Goal: Communication & Community: Answer question/provide support

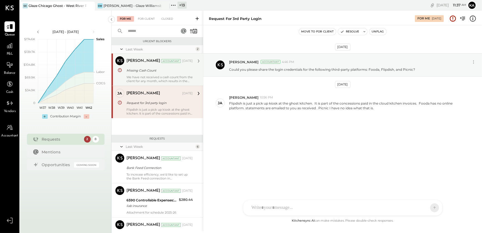
click at [158, 75] on div "[PERSON_NAME] Accountant [DATE] Missing Cash Count We have not received a cash …" at bounding box center [159, 69] width 66 height 27
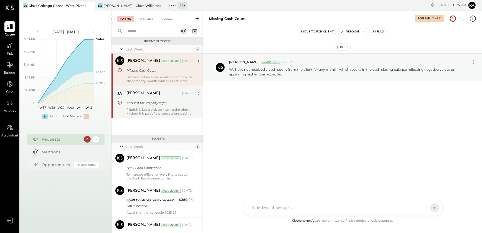
click at [164, 102] on div "Request for 3rd party login" at bounding box center [158, 103] width 65 height 6
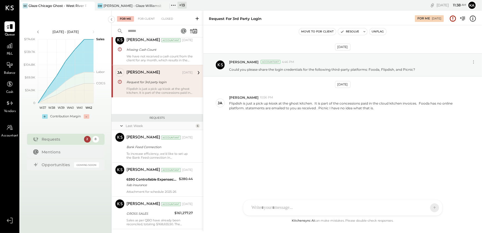
scroll to position [50, 0]
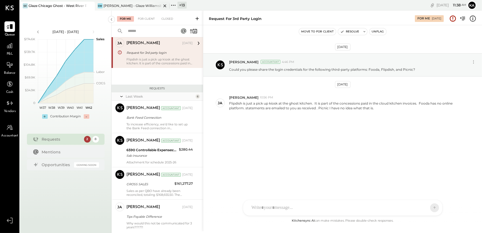
click at [165, 6] on icon at bounding box center [164, 5] width 7 height 7
click at [305, 195] on div at bounding box center [343, 184] width 188 height 22
click at [429, 208] on icon at bounding box center [429, 208] width 5 height 6
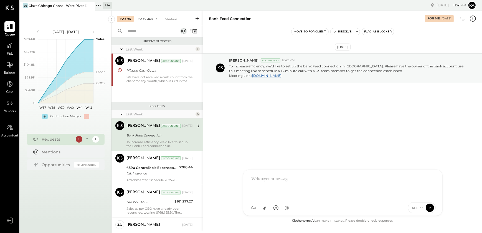
click at [149, 18] on div "For Client +1" at bounding box center [148, 19] width 26 height 6
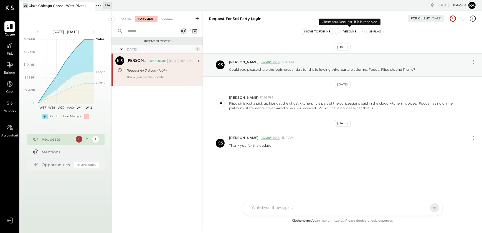
click at [349, 31] on button "Resolve" at bounding box center [346, 31] width 23 height 7
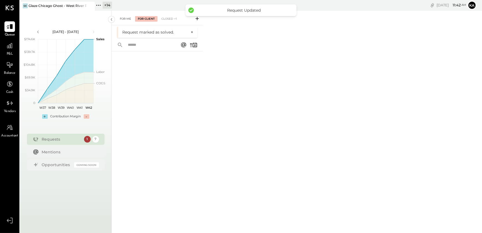
click at [125, 19] on div "For Me" at bounding box center [125, 19] width 17 height 6
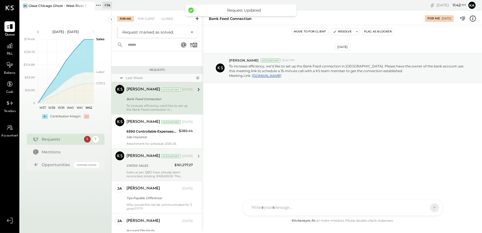
scroll to position [25, 0]
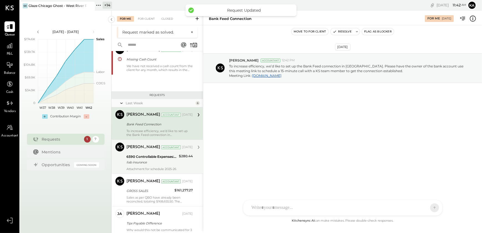
click at [141, 157] on div "6590 Controllable Expenses:General & Administrative Expenses:Liability Insurance" at bounding box center [151, 157] width 51 height 6
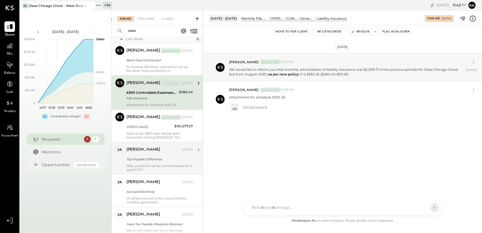
scroll to position [75, 0]
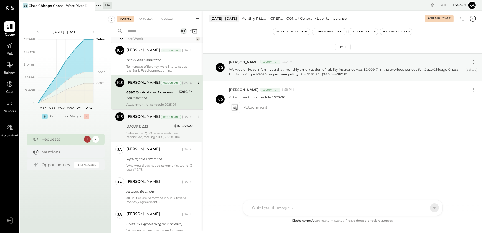
click at [153, 134] on div "Sales as per QBO have already been reconciled, totaling $168,655.50. The observ…" at bounding box center [159, 135] width 66 height 8
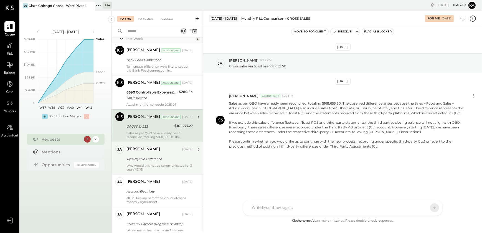
click at [146, 161] on div "Tips Payable Difference" at bounding box center [158, 159] width 65 height 6
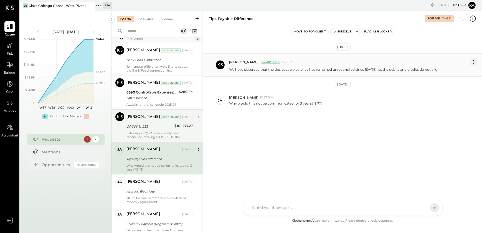
click at [474, 61] on icon at bounding box center [474, 62] width 6 height 6
click at [458, 70] on button "Edit Message" at bounding box center [460, 71] width 36 height 9
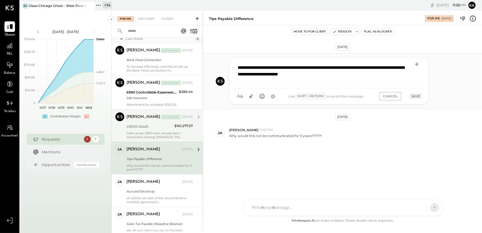
click at [260, 73] on div "**********" at bounding box center [329, 73] width 188 height 22
click at [416, 96] on button "SAVE" at bounding box center [416, 95] width 12 height 5
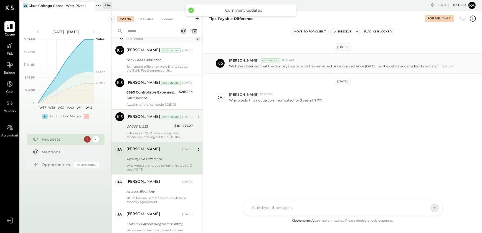
scroll to position [97, 0]
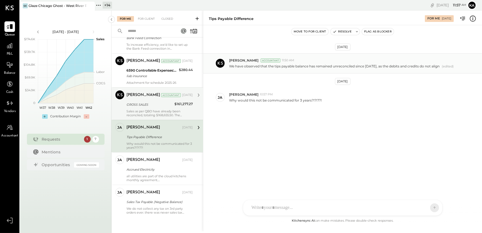
click at [444, 67] on span "(edited)" at bounding box center [448, 66] width 12 height 4
click at [339, 66] on p "We have observed that the tips payable balance has remained unreconciled since …" at bounding box center [334, 66] width 211 height 5
click at [148, 106] on div "GROSS SALES" at bounding box center [149, 105] width 46 height 6
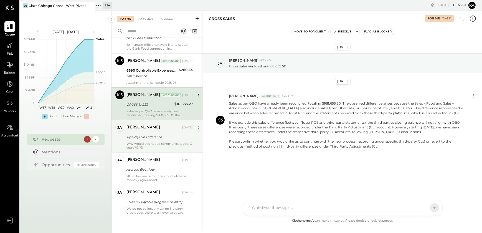
click at [146, 140] on div "Tips Payable Difference" at bounding box center [158, 137] width 65 height 7
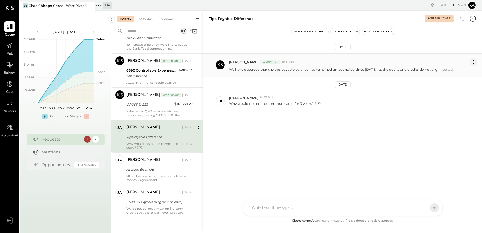
click at [474, 62] on icon at bounding box center [473, 62] width 1 height 1
click at [455, 69] on button "Edit Message" at bounding box center [460, 71] width 36 height 9
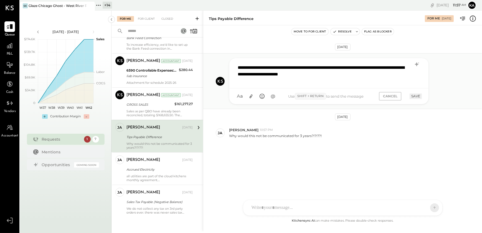
click at [260, 73] on div "**********" at bounding box center [329, 73] width 188 height 22
click at [419, 96] on button "SAVE" at bounding box center [416, 95] width 12 height 5
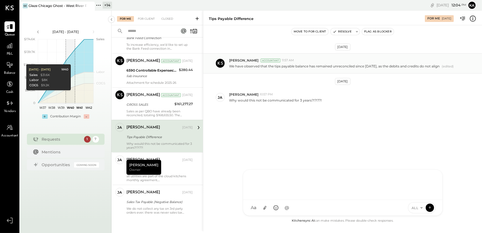
click at [300, 195] on div at bounding box center [343, 184] width 188 height 22
paste div
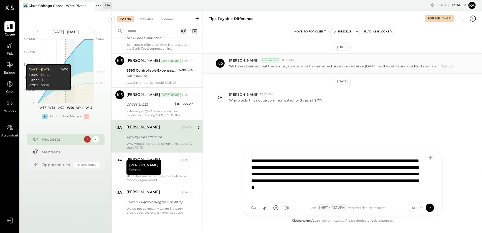
click at [291, 194] on div "**********" at bounding box center [343, 176] width 188 height 42
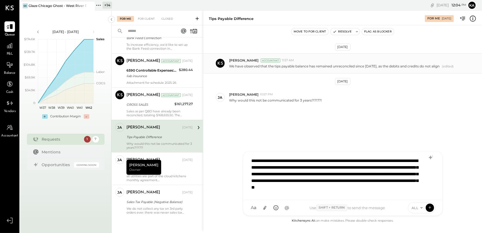
click at [272, 194] on div "**********" at bounding box center [343, 176] width 188 height 42
click at [402, 194] on div "**********" at bounding box center [343, 176] width 188 height 42
click at [404, 167] on div "**********" at bounding box center [343, 176] width 188 height 42
click at [391, 193] on div "**********" at bounding box center [343, 176] width 188 height 42
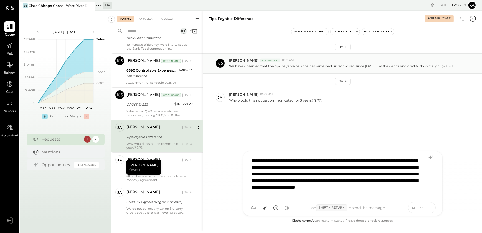
click at [428, 206] on icon at bounding box center [429, 208] width 5 height 6
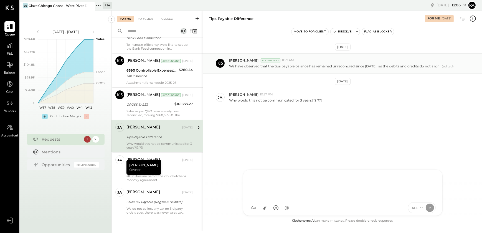
scroll to position [0, 0]
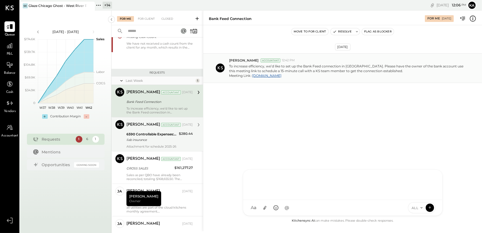
scroll to position [65, 0]
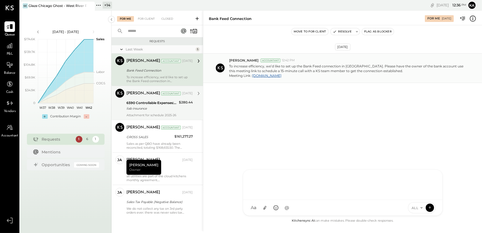
click at [172, 110] on div "liab insurance" at bounding box center [151, 109] width 51 height 6
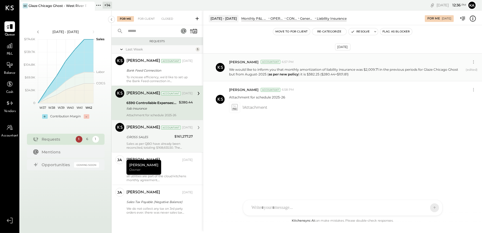
click at [148, 142] on div "Sales as per QBO have already been reconciled, totaling $168,655.50. The observ…" at bounding box center [159, 146] width 66 height 8
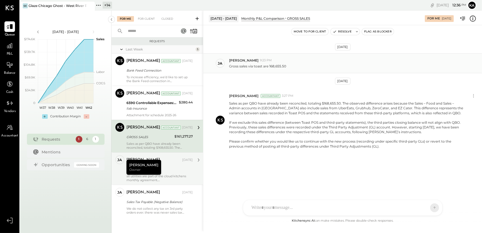
click at [170, 172] on div "Accrued Electricity" at bounding box center [158, 169] width 65 height 7
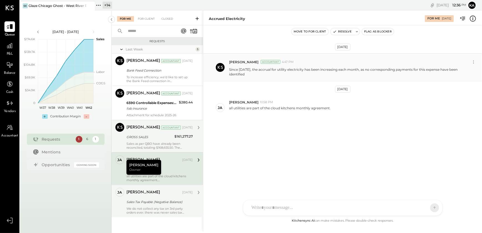
click at [166, 205] on div "[PERSON_NAME] [DATE] Sales Tax Payable (Negative Balance) We do not collect any…" at bounding box center [159, 201] width 66 height 27
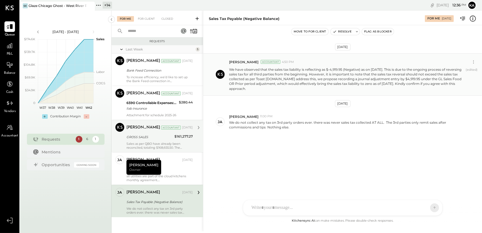
click at [125, 19] on div "For Me" at bounding box center [125, 19] width 17 height 6
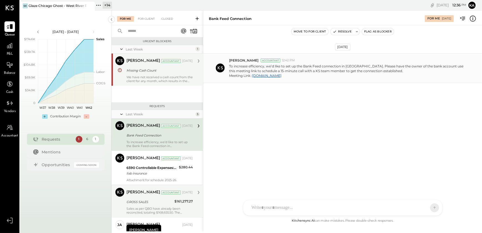
drag, startPoint x: 155, startPoint y: 69, endPoint x: 158, endPoint y: 72, distance: 3.9
click at [155, 69] on div "Missing Cash Count" at bounding box center [158, 71] width 65 height 6
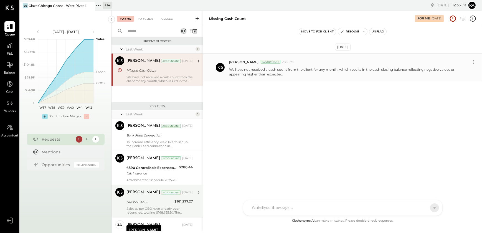
click at [298, 206] on div at bounding box center [342, 208] width 199 height 16
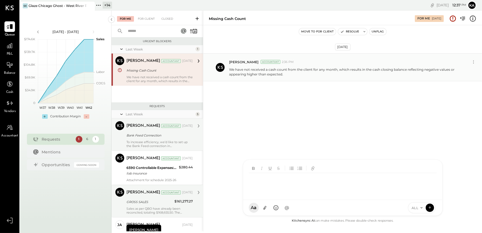
click at [158, 140] on div "[PERSON_NAME] Accountant [DATE] Bank Feed Connection To increase efficiency, we…" at bounding box center [159, 134] width 66 height 27
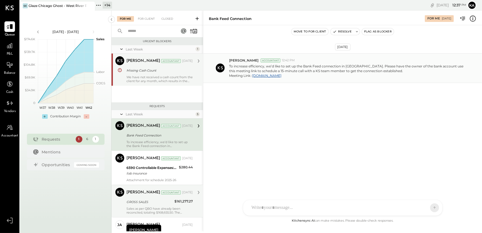
click at [151, 74] on div "[PERSON_NAME] Accountant [DATE] Missing Cash Count We have not received a cash …" at bounding box center [159, 69] width 66 height 27
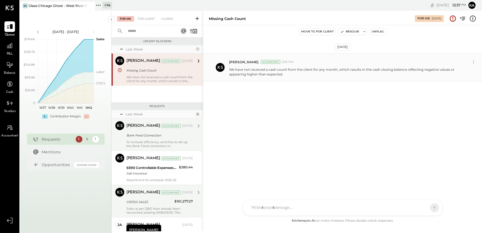
click at [152, 144] on div "To increase efficiency, we’d like to set up the Bank Feed connection in [GEOGRA…" at bounding box center [159, 144] width 66 height 8
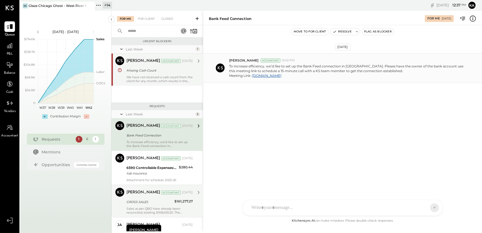
click at [157, 78] on div "We have not received a cash count from the client for any month, which results …" at bounding box center [159, 79] width 66 height 8
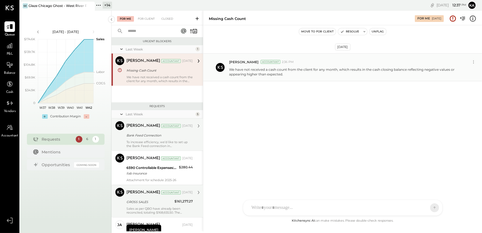
click at [325, 31] on button "Move to for client" at bounding box center [317, 31] width 37 height 7
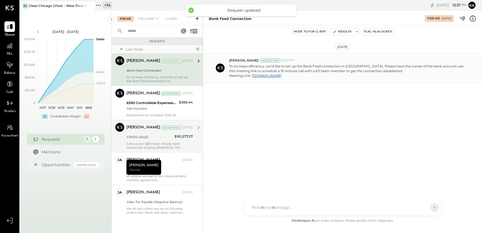
click at [316, 32] on button "Move to for client" at bounding box center [310, 31] width 37 height 7
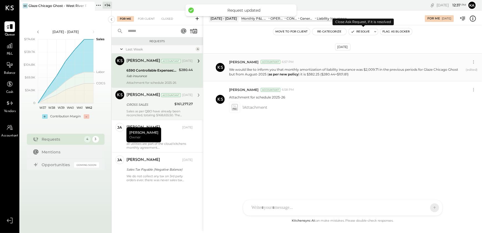
click at [361, 31] on button "Resolve" at bounding box center [360, 31] width 23 height 7
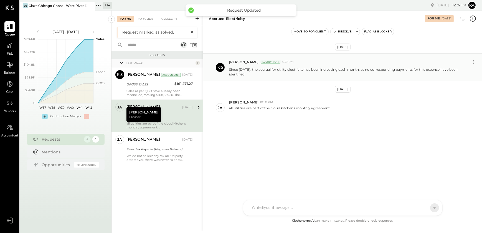
click at [154, 87] on div "GROSS SALES" at bounding box center [149, 84] width 46 height 7
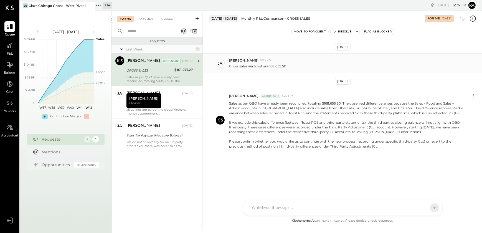
drag, startPoint x: 314, startPoint y: 33, endPoint x: 317, endPoint y: 51, distance: 18.9
click at [317, 51] on div "[DATE] - [DATE] Monthly P&L Comparison GROSS SALES For Me [DATE] Move to for cl…" at bounding box center [342, 121] width 279 height 221
click at [313, 33] on button "Move to for client" at bounding box center [310, 31] width 37 height 7
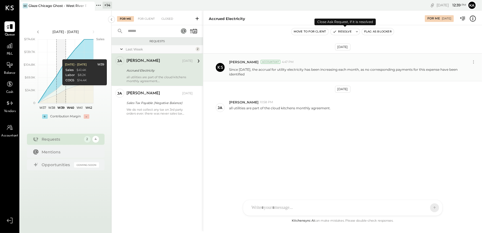
click at [346, 31] on button "Resolve" at bounding box center [342, 31] width 23 height 7
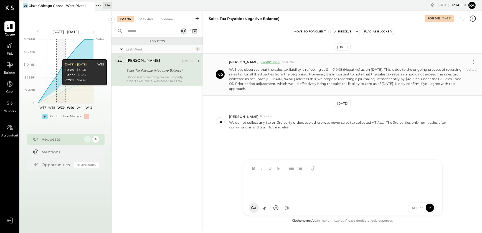
click at [254, 195] on div at bounding box center [344, 184] width 190 height 22
click at [430, 207] on icon at bounding box center [430, 208] width 0 height 2
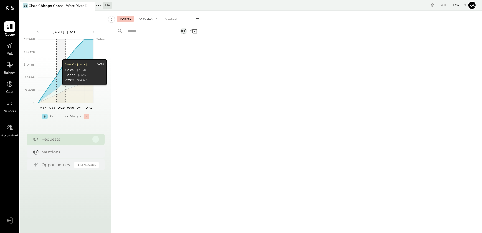
click at [148, 17] on div "For Client +1" at bounding box center [148, 19] width 26 height 6
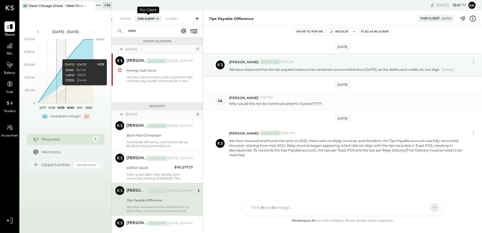
scroll to position [27, 0]
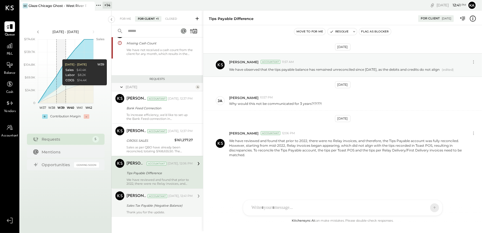
click at [165, 207] on div "Sales Tax Payable (Negative Balance)" at bounding box center [158, 206] width 65 height 6
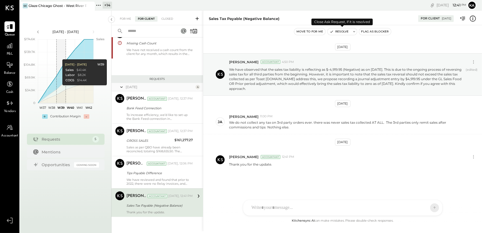
click at [344, 32] on button "Resolve" at bounding box center [339, 31] width 23 height 7
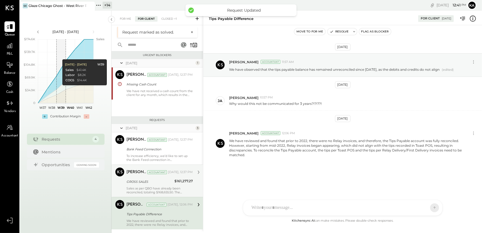
click at [150, 186] on div "Sales as per QBO have already been reconciled, totaling $168,655.50. The observ…" at bounding box center [159, 190] width 66 height 8
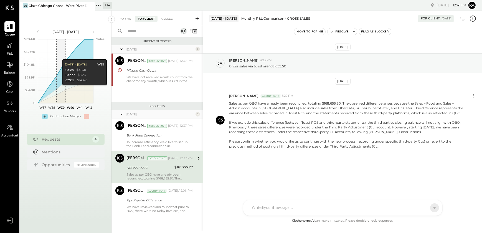
click at [295, 210] on div "KP [PERSON_NAME] TP [PERSON_NAME] MC [PERSON_NAME] [PERSON_NAME] [PERSON_NAME] …" at bounding box center [343, 208] width 200 height 16
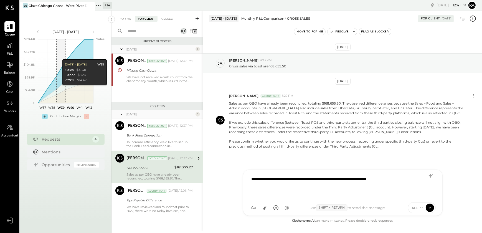
click at [283, 180] on div "**********" at bounding box center [343, 184] width 188 height 22
copy div "**********"
click at [303, 181] on div "**********" at bounding box center [343, 184] width 188 height 22
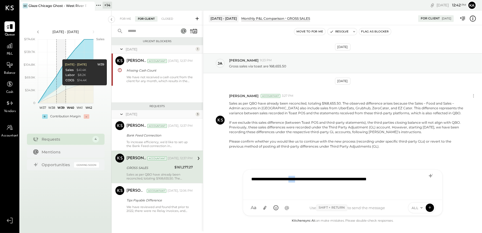
click at [303, 181] on div "**********" at bounding box center [343, 184] width 188 height 22
click at [321, 180] on div "**********" at bounding box center [343, 184] width 188 height 22
drag, startPoint x: 306, startPoint y: 180, endPoint x: 407, endPoint y: 186, distance: 100.3
click at [407, 186] on div "**********" at bounding box center [343, 184] width 188 height 22
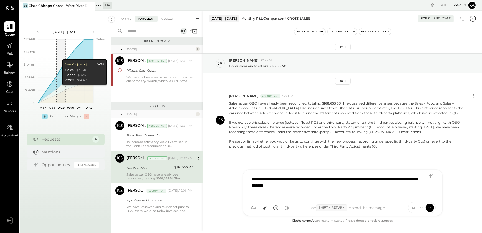
click at [319, 178] on div "**********" at bounding box center [343, 184] width 188 height 22
click at [326, 179] on div "**********" at bounding box center [343, 184] width 188 height 22
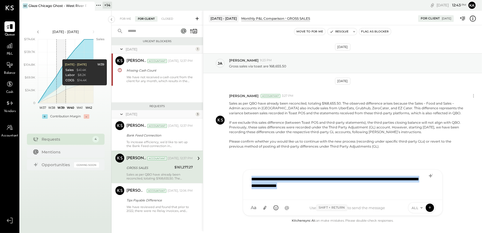
drag, startPoint x: 252, startPoint y: 178, endPoint x: 353, endPoint y: 192, distance: 102.1
click at [353, 192] on div "**********" at bounding box center [343, 184] width 188 height 22
copy div "**********"
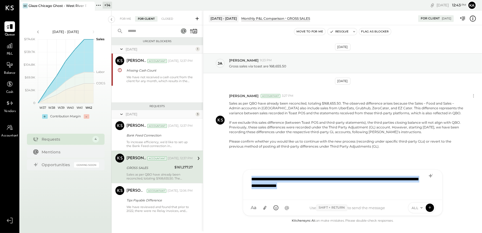
click at [293, 183] on div "**********" at bounding box center [343, 184] width 188 height 22
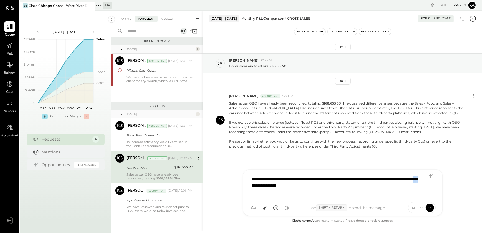
click at [293, 183] on div "**********" at bounding box center [343, 184] width 188 height 22
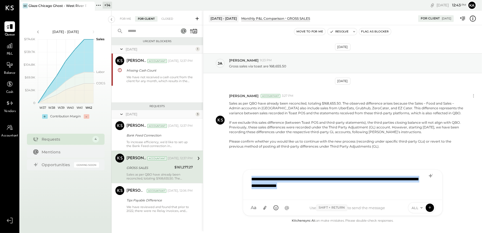
click at [293, 183] on div "**********" at bounding box center [343, 184] width 188 height 22
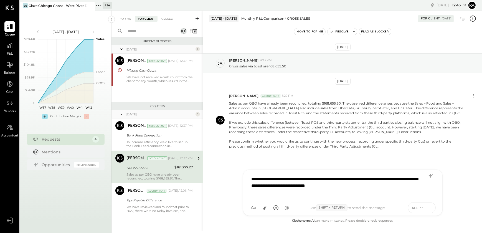
click at [431, 207] on icon at bounding box center [429, 208] width 5 height 6
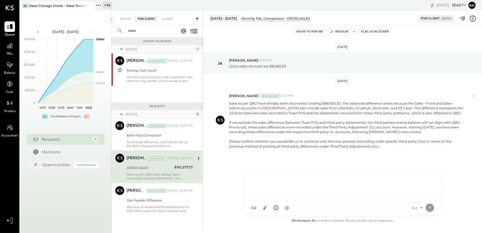
scroll to position [14, 0]
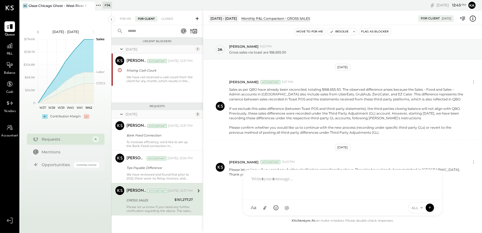
click at [458, 182] on div "[DATE] ja [PERSON_NAME] 9:23 PM Gross sales via toast are 168,655.50 [DATE] [PE…" at bounding box center [342, 128] width 279 height 178
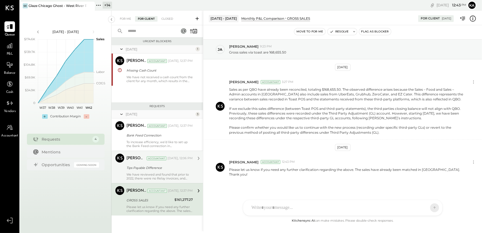
click at [158, 170] on div "Tips Payable Difference" at bounding box center [158, 168] width 65 height 6
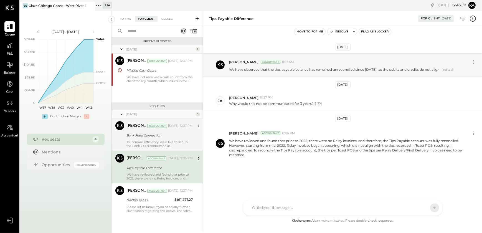
click at [143, 139] on div "[PERSON_NAME] Accountant [DATE], 12:37 PM Bank Feed Connection To increase effi…" at bounding box center [159, 134] width 66 height 27
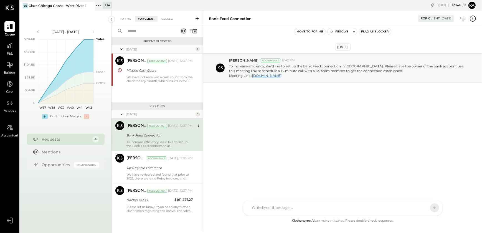
click at [370, 32] on button "Flag as Blocker" at bounding box center [375, 31] width 32 height 7
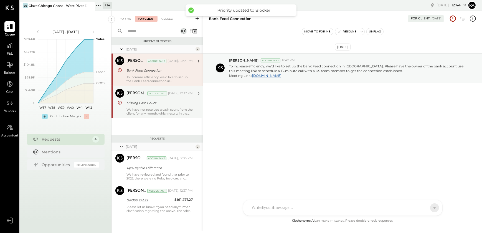
click at [162, 108] on div "We have not received a cash count from the client for any month, which results …" at bounding box center [159, 112] width 66 height 8
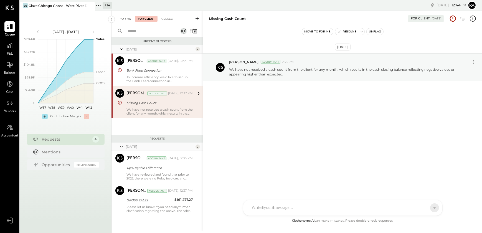
click at [125, 21] on div "For Me" at bounding box center [125, 19] width 17 height 6
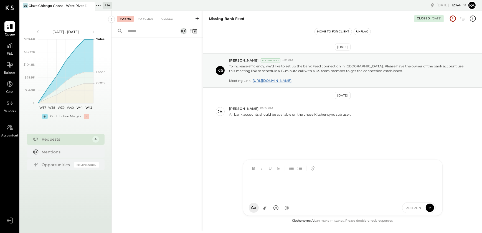
click at [256, 206] on div "KP [PERSON_NAME] TP [PERSON_NAME] MC [PERSON_NAME] [PERSON_NAME] [PERSON_NAME] …" at bounding box center [343, 187] width 200 height 56
click at [439, 146] on div "[DATE] [PERSON_NAME] Accountant 5:10 PM To increase efficiency, we’d like to se…" at bounding box center [342, 101] width 279 height 124
drag, startPoint x: 273, startPoint y: 206, endPoint x: 279, endPoint y: 205, distance: 6.7
click at [273, 206] on div at bounding box center [338, 208] width 178 height 12
type input "******"
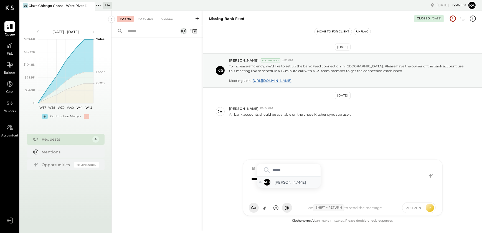
click at [283, 183] on span "[PERSON_NAME]" at bounding box center [297, 182] width 44 height 5
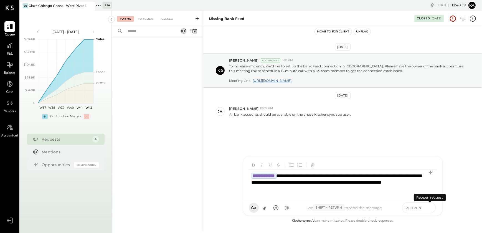
click at [429, 209] on icon at bounding box center [429, 208] width 5 height 6
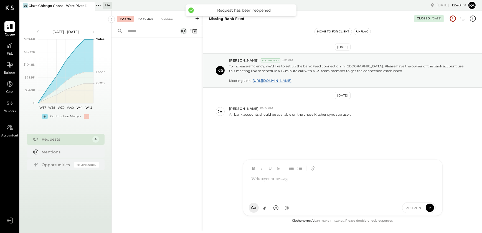
click at [146, 18] on div "For Client" at bounding box center [146, 19] width 22 height 6
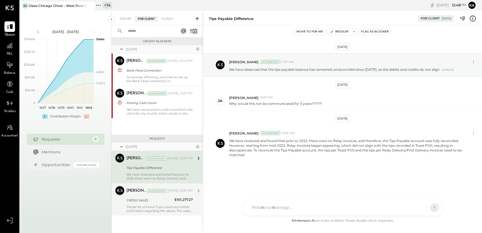
drag, startPoint x: 153, startPoint y: 204, endPoint x: 157, endPoint y: 202, distance: 3.6
click at [153, 204] on div "[PERSON_NAME] Accountant [DATE], 12:37 PM GROSS SALES $161,277.27 Please let us…" at bounding box center [159, 199] width 66 height 27
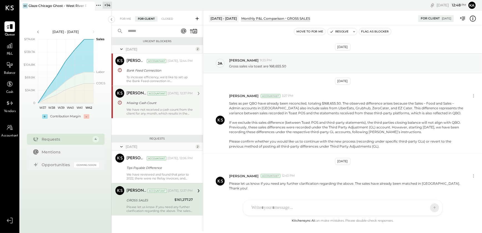
scroll to position [14, 0]
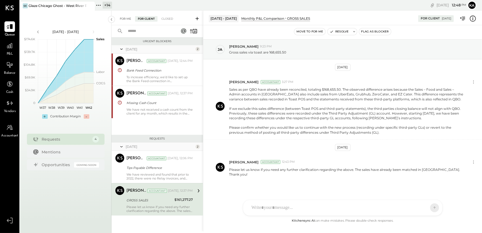
click at [123, 18] on div "For Me" at bounding box center [125, 19] width 17 height 6
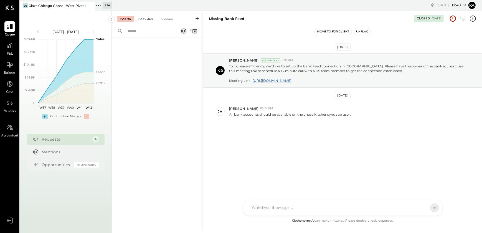
click at [146, 20] on div "For Client" at bounding box center [146, 19] width 22 height 6
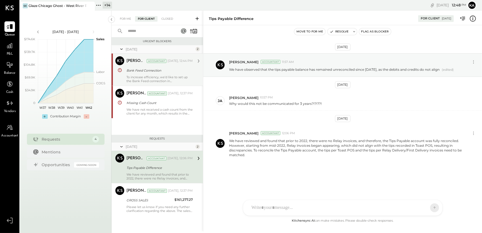
click at [158, 75] on div "To increase efficiency, we’d like to set up the Bank Feed connection in [GEOGRA…" at bounding box center [159, 79] width 66 height 8
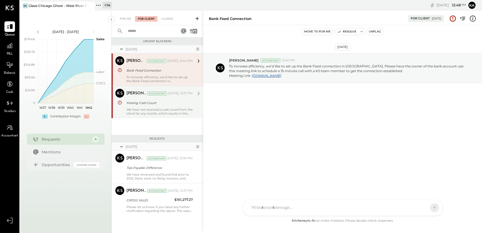
click at [173, 106] on div "[PERSON_NAME] Accountant [DATE], 12:37 PM Missing Cash Count We have not receiv…" at bounding box center [159, 102] width 66 height 27
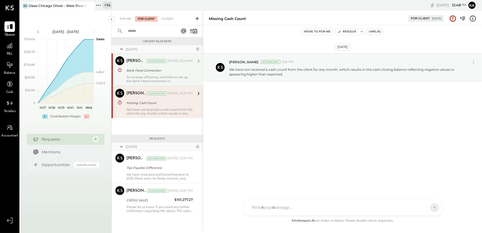
click at [161, 72] on div "Bank Feed Connection" at bounding box center [158, 71] width 65 height 6
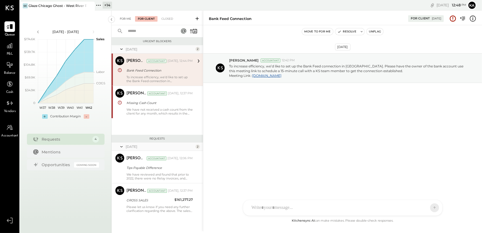
click at [125, 20] on div "For Me" at bounding box center [125, 19] width 17 height 6
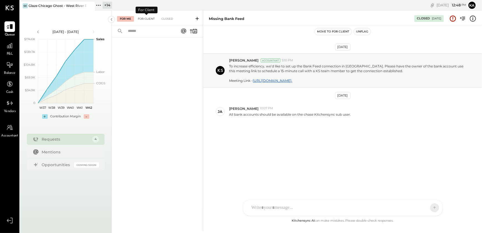
click at [146, 16] on div "For Client" at bounding box center [146, 19] width 22 height 6
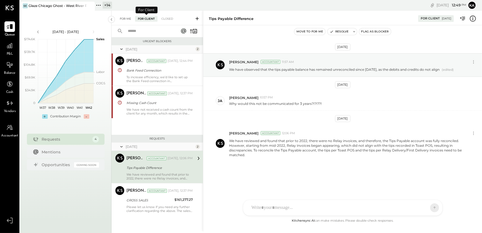
click at [127, 18] on div "For Me" at bounding box center [125, 19] width 17 height 6
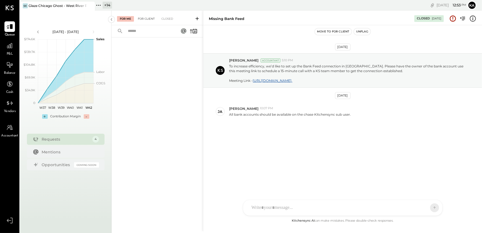
click at [149, 19] on div "For Client" at bounding box center [146, 19] width 22 height 6
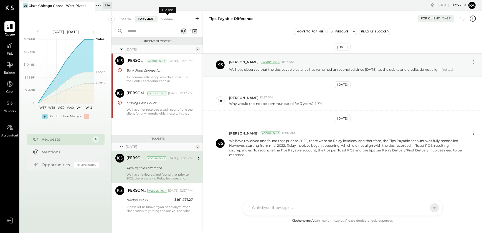
drag, startPoint x: 168, startPoint y: 17, endPoint x: 148, endPoint y: 22, distance: 21.3
click at [168, 17] on div "Closed" at bounding box center [167, 19] width 17 height 6
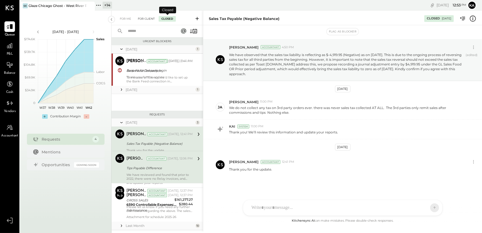
scroll to position [30, 0]
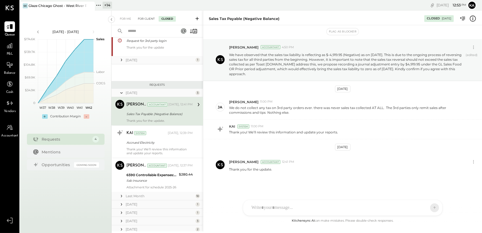
click at [147, 18] on div "For Client" at bounding box center [146, 19] width 22 height 6
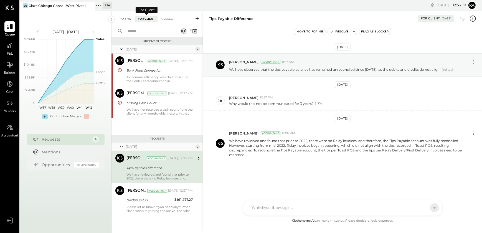
click at [126, 18] on div "For Me" at bounding box center [125, 19] width 17 height 6
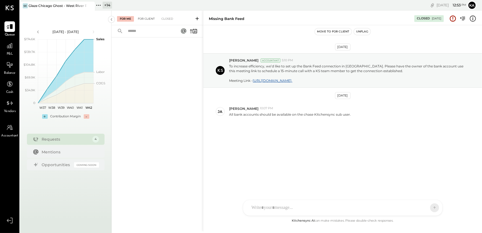
click at [151, 17] on div "For Client" at bounding box center [146, 19] width 22 height 6
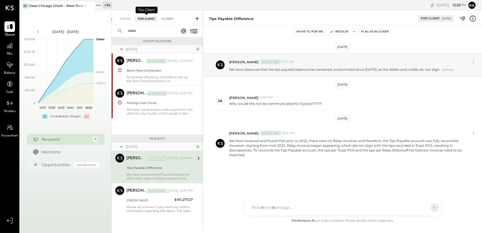
click at [164, 17] on div "Closed" at bounding box center [167, 19] width 17 height 6
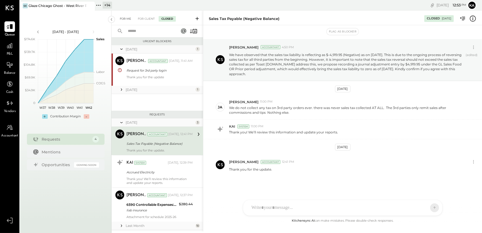
click at [126, 16] on div "For Me" at bounding box center [125, 19] width 17 height 6
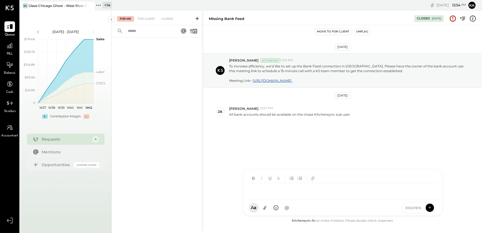
click at [272, 200] on div at bounding box center [342, 185] width 199 height 30
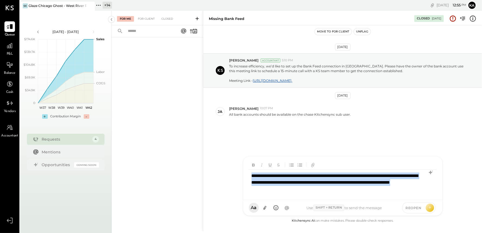
drag, startPoint x: 252, startPoint y: 175, endPoint x: 336, endPoint y: 189, distance: 85.1
click at [335, 188] on div "**********" at bounding box center [343, 183] width 188 height 26
copy div "**********"
drag, startPoint x: 296, startPoint y: 180, endPoint x: 304, endPoint y: 186, distance: 9.9
click at [296, 180] on div "**********" at bounding box center [343, 183] width 188 height 26
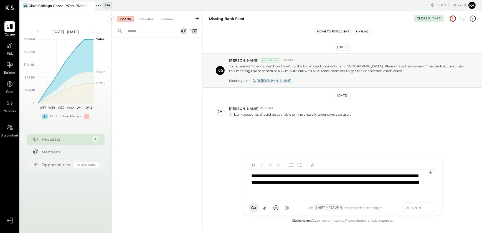
click at [429, 208] on icon at bounding box center [429, 208] width 5 height 6
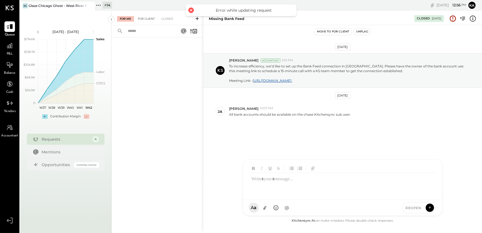
click at [147, 19] on div "For Client" at bounding box center [146, 19] width 22 height 6
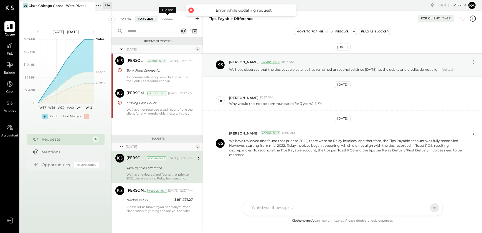
click at [127, 19] on div "For Me" at bounding box center [125, 19] width 17 height 6
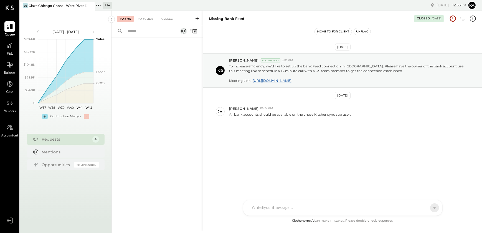
click at [330, 31] on button "Move to for client" at bounding box center [333, 31] width 37 height 7
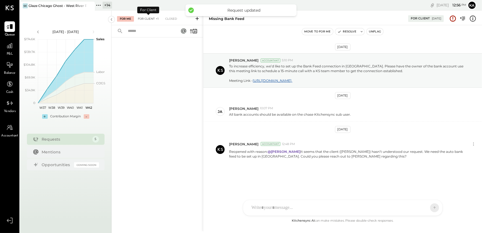
click at [152, 17] on div "For Client +1" at bounding box center [148, 19] width 26 height 6
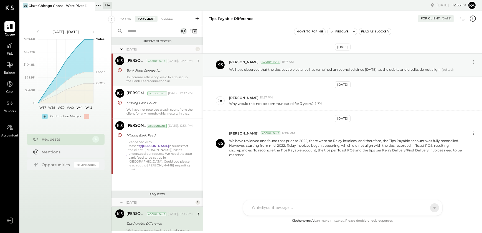
click at [166, 77] on div "To increase efficiency, we’d like to set up the Bank Feed connection in [GEOGRA…" at bounding box center [159, 79] width 66 height 8
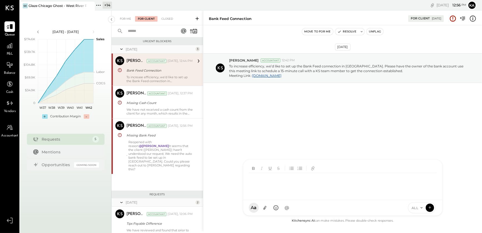
click at [272, 207] on div "KP [PERSON_NAME] TP [PERSON_NAME] MC [PERSON_NAME] [PERSON_NAME] [PERSON_NAME] …" at bounding box center [343, 187] width 200 height 56
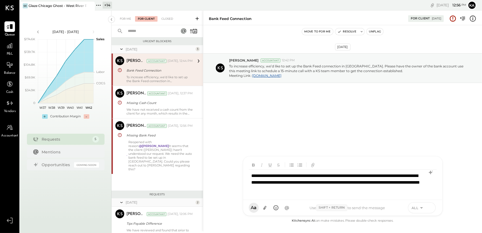
click at [429, 208] on icon at bounding box center [429, 208] width 5 height 6
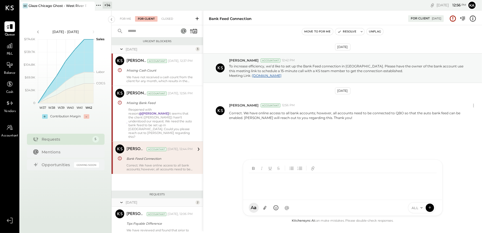
scroll to position [13, 0]
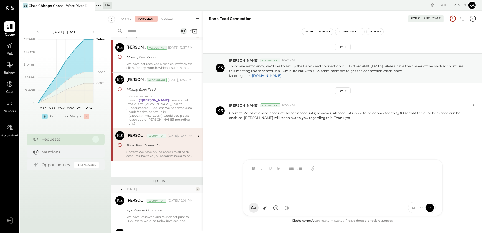
click at [269, 182] on div at bounding box center [343, 184] width 188 height 22
click at [265, 207] on icon at bounding box center [265, 208] width 6 height 6
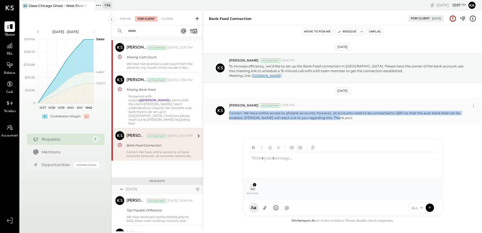
drag, startPoint x: 260, startPoint y: 115, endPoint x: 336, endPoint y: 122, distance: 76.1
click at [336, 122] on div "[PERSON_NAME] Accountant 12:56 PM Correct. We have online access to all bank ac…" at bounding box center [342, 110] width 279 height 27
copy p "Correct. We have online access to all bank accounts; however, all accounts need…"
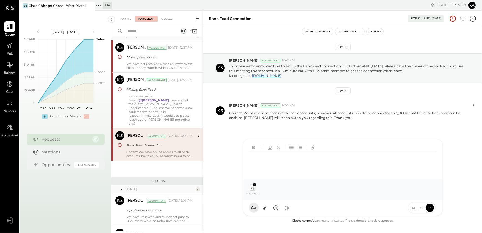
click at [268, 162] on div at bounding box center [343, 163] width 188 height 22
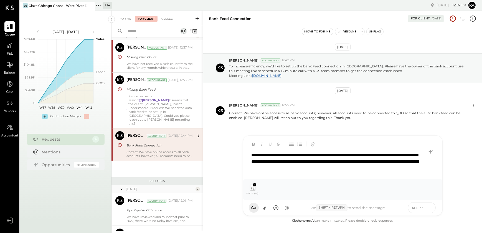
click at [429, 206] on icon at bounding box center [429, 208] width 5 height 6
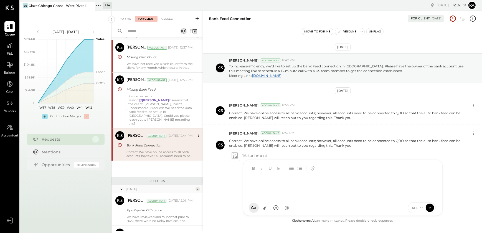
scroll to position [14, 0]
drag, startPoint x: 474, startPoint y: 105, endPoint x: 473, endPoint y: 108, distance: 3.4
click at [474, 105] on icon at bounding box center [474, 106] width 6 height 6
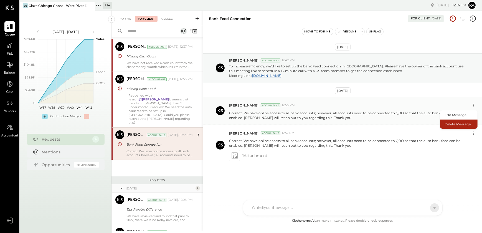
click at [463, 123] on button "Delete Message..." at bounding box center [458, 124] width 37 height 9
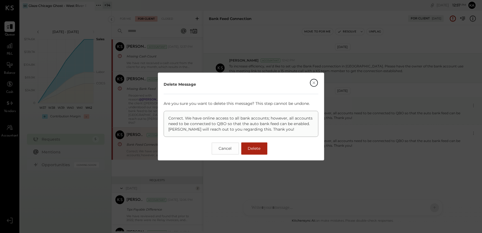
click at [258, 148] on span "Delete" at bounding box center [254, 148] width 13 height 5
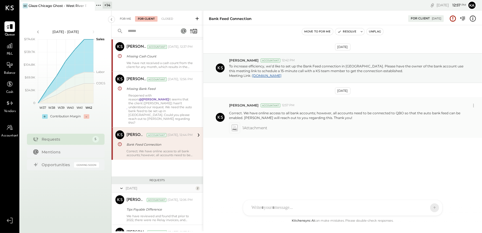
click at [122, 18] on div "For Me" at bounding box center [125, 19] width 17 height 6
